Goal: Check status

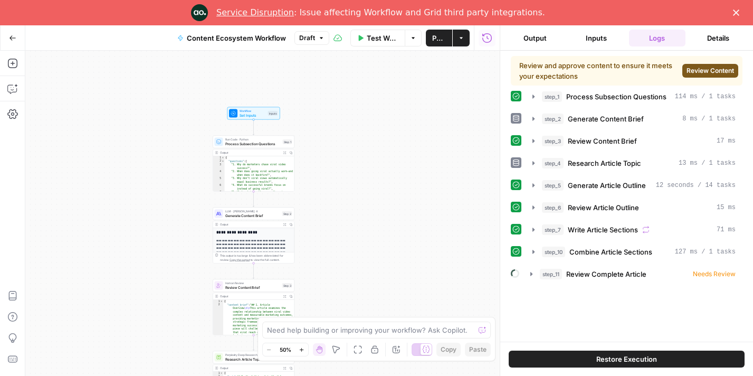
click at [737, 12] on polygon "Close" at bounding box center [736, 13] width 6 height 6
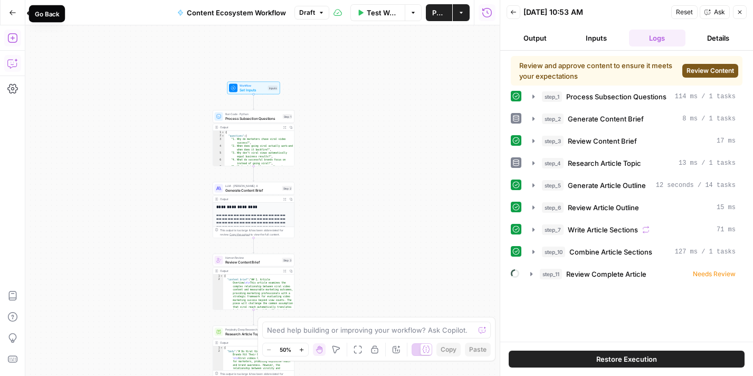
click at [12, 12] on icon "button" at bounding box center [12, 12] width 7 height 7
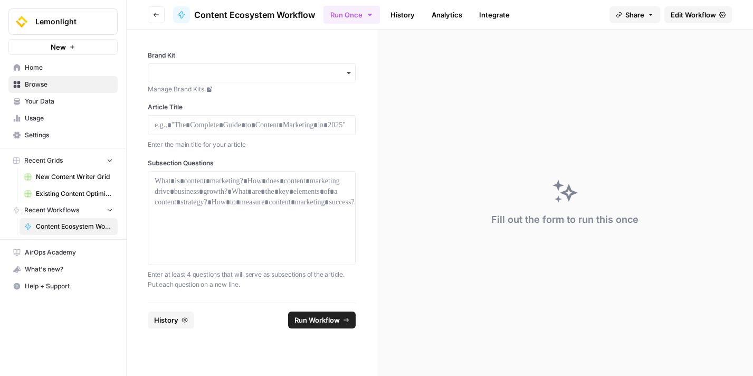
click at [400, 15] on link "History" at bounding box center [402, 14] width 37 height 17
